Goal: Find specific page/section: Find specific page/section

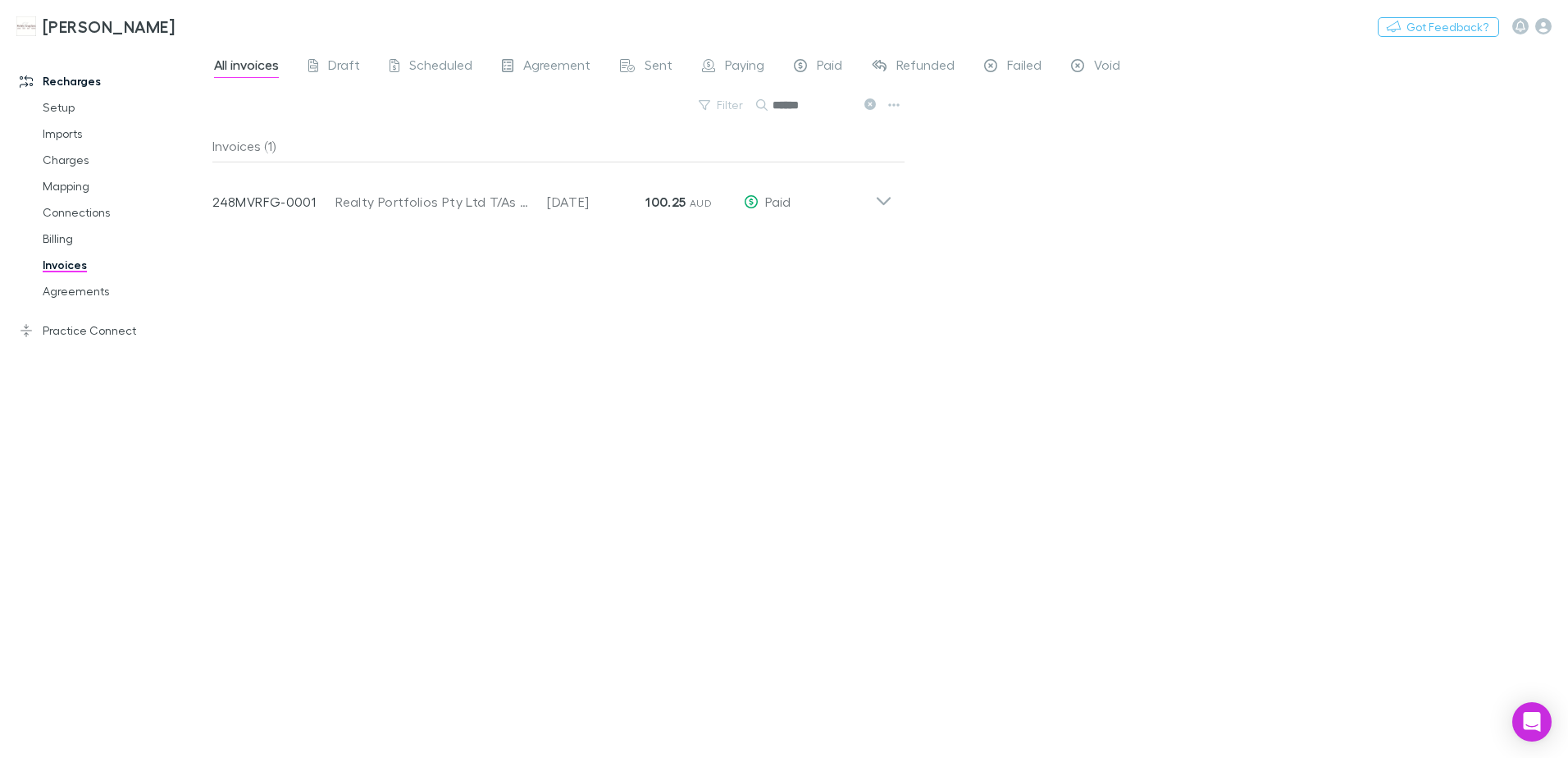
click at [876, 99] on button at bounding box center [870, 105] width 20 height 16
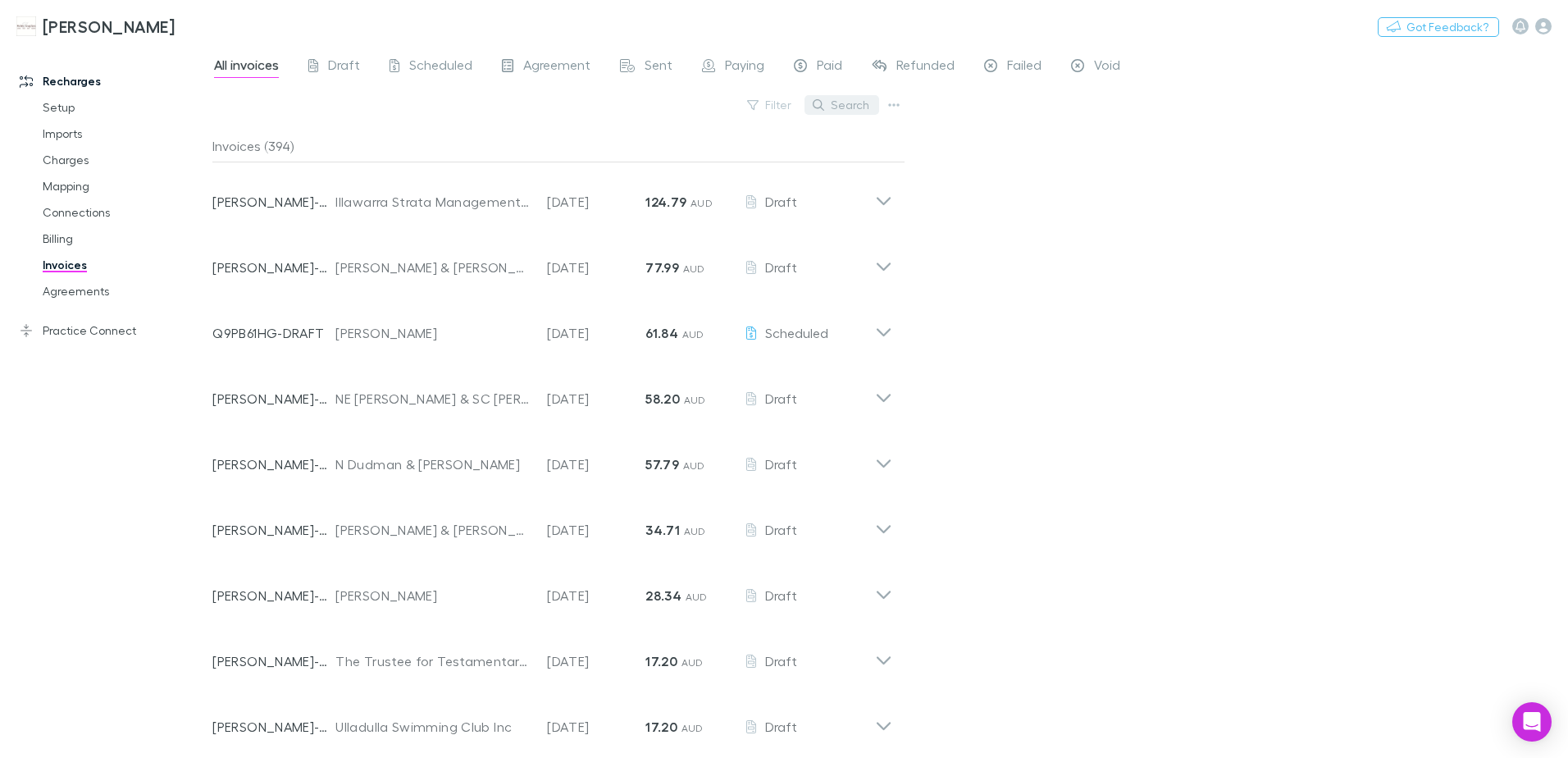
click at [853, 104] on button "Search" at bounding box center [841, 105] width 74 height 20
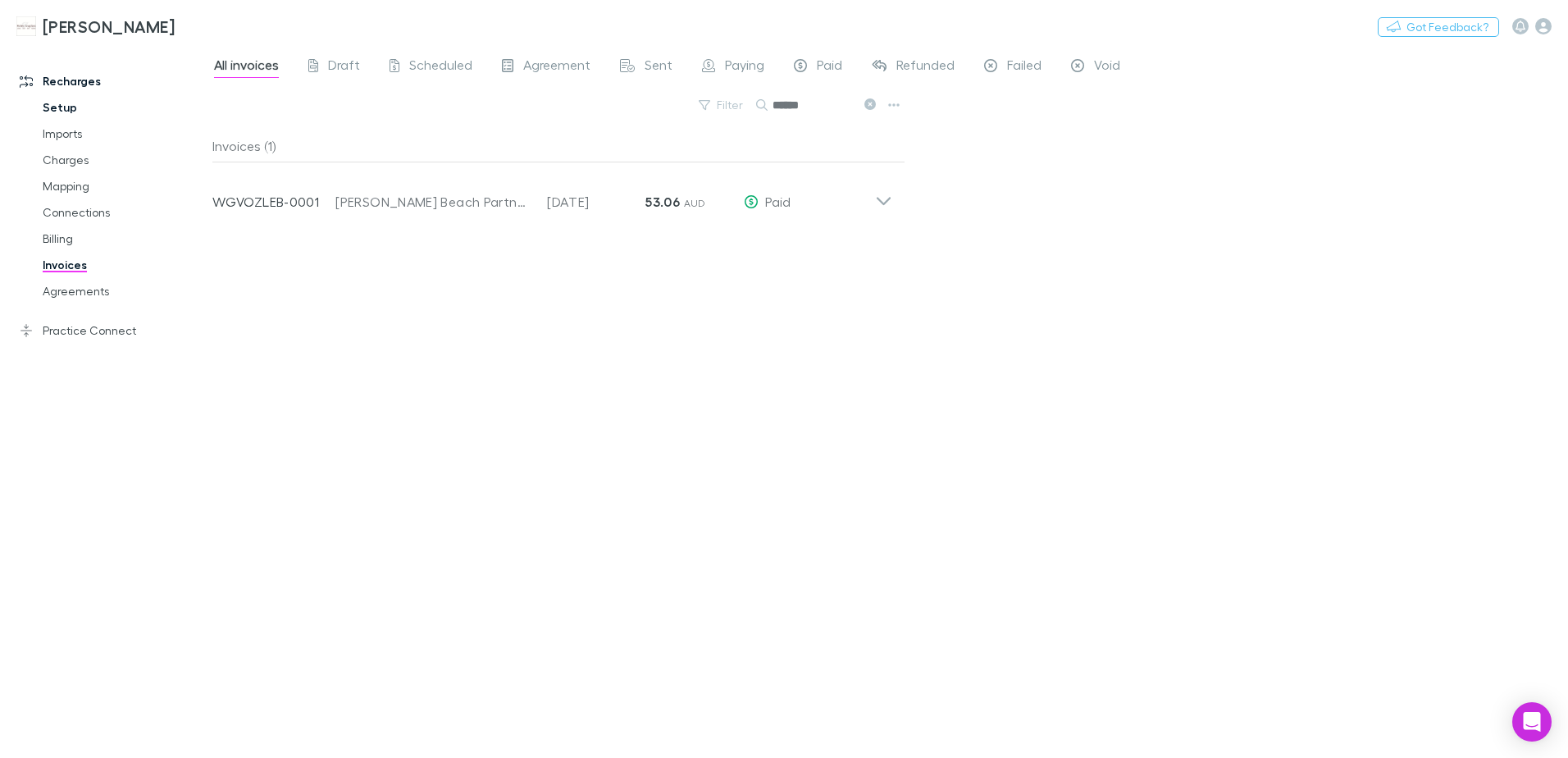
type input "******"
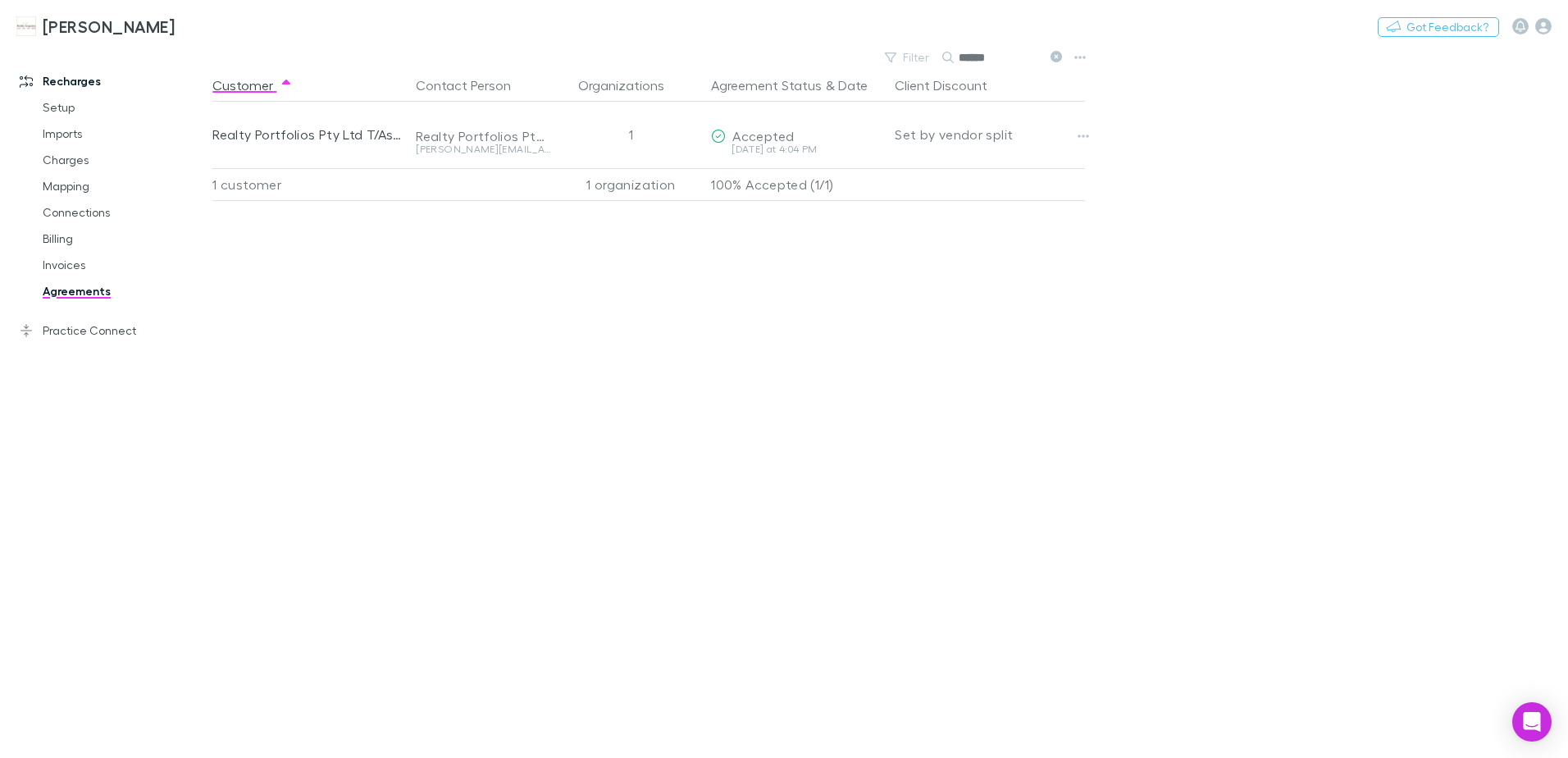
click at [1056, 55] on icon at bounding box center [1056, 57] width 12 height 12
